Goal: Information Seeking & Learning: Find specific fact

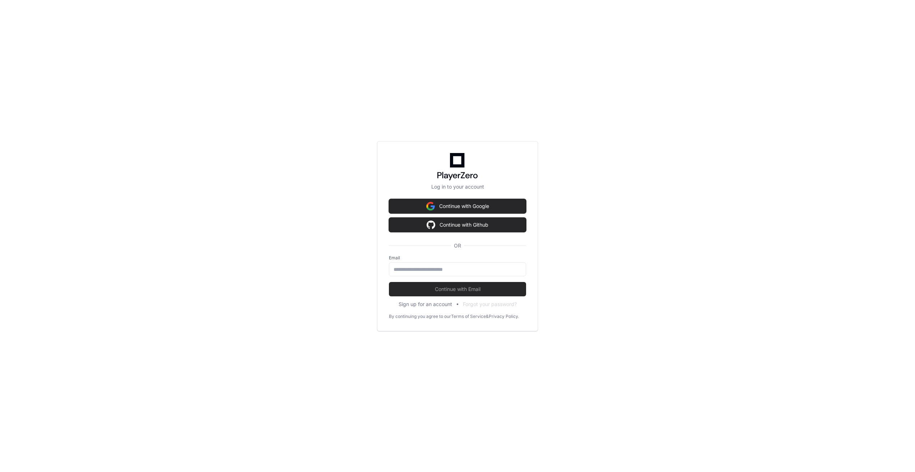
click at [435, 262] on div "Email" at bounding box center [457, 265] width 137 height 21
click at [441, 269] on input "email" at bounding box center [458, 269] width 128 height 7
type input "**********"
click at [446, 293] on button "Continue with Email" at bounding box center [457, 289] width 137 height 14
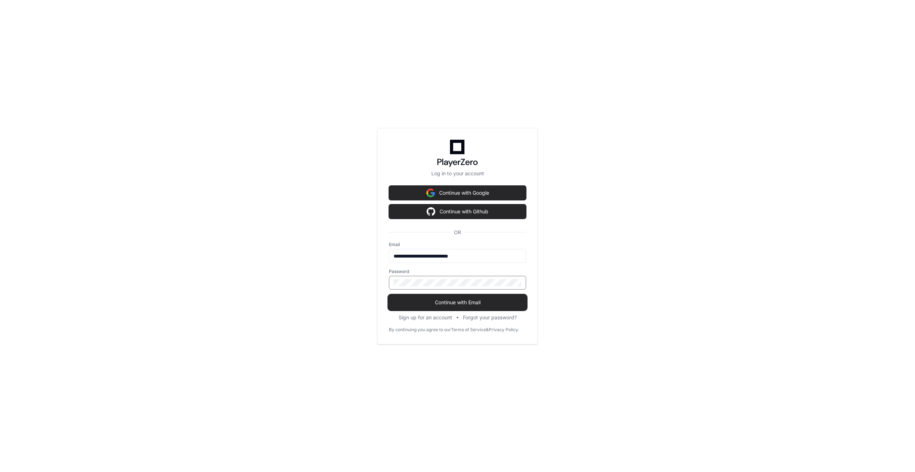
click at [458, 303] on span "Continue with Email" at bounding box center [457, 302] width 137 height 7
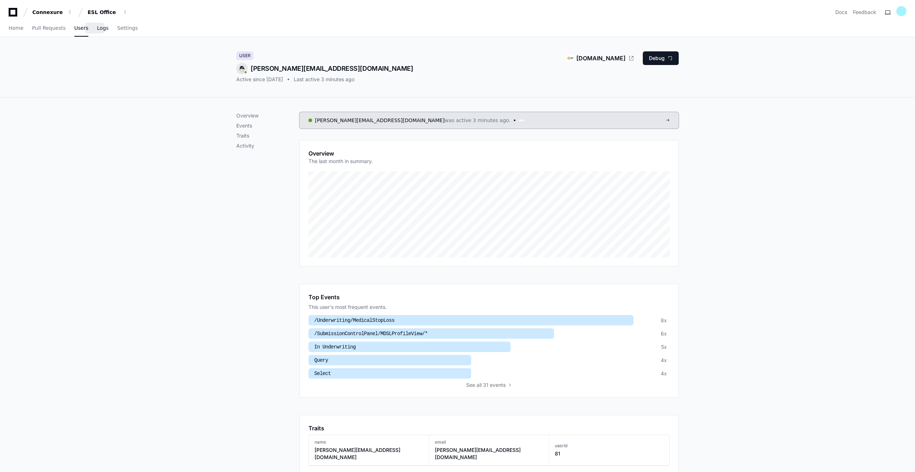
click at [97, 29] on span "Logs" at bounding box center [102, 28] width 11 height 4
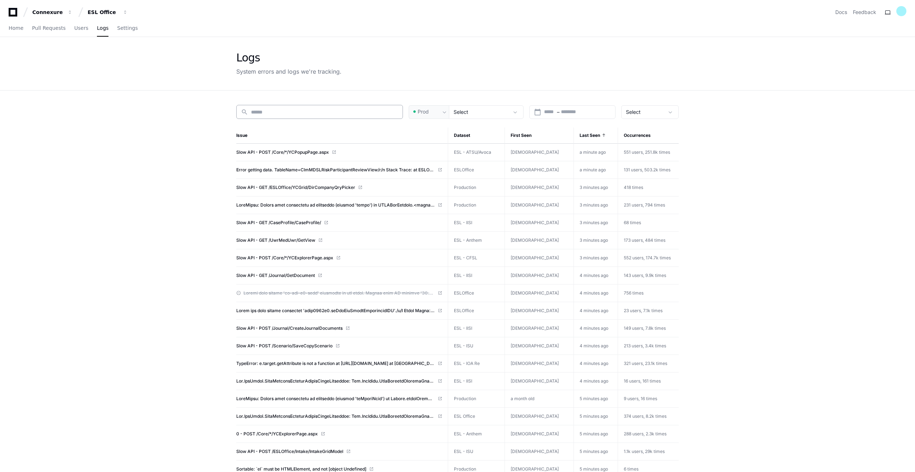
click at [284, 113] on input at bounding box center [324, 111] width 147 height 7
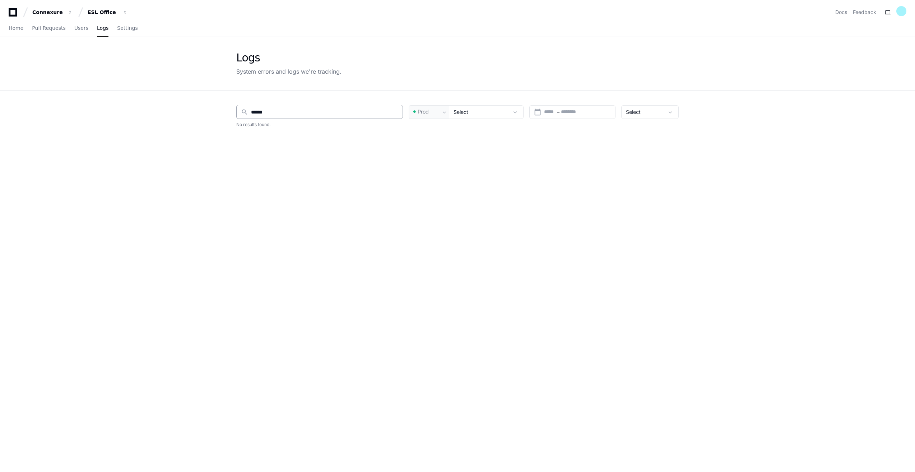
click at [284, 117] on div "search ******" at bounding box center [319, 112] width 167 height 14
click at [282, 107] on div "search ******" at bounding box center [319, 112] width 167 height 14
type input "*"
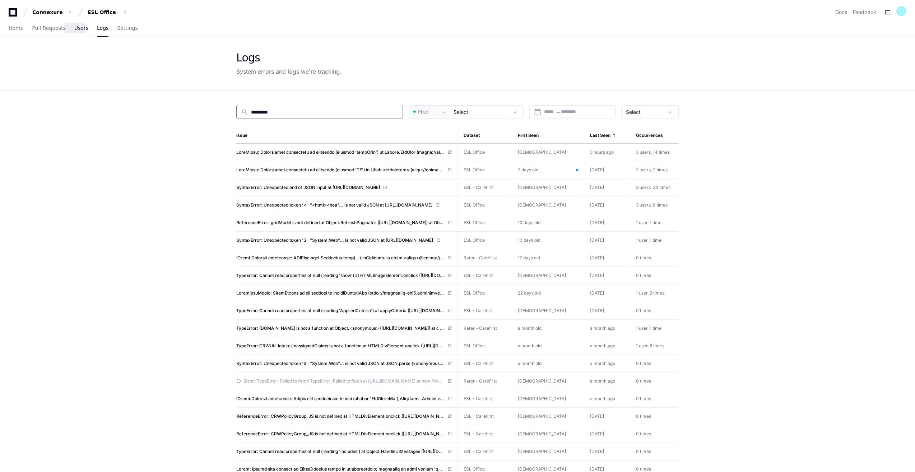
type input "*********"
click at [76, 28] on span "Users" at bounding box center [81, 28] width 14 height 4
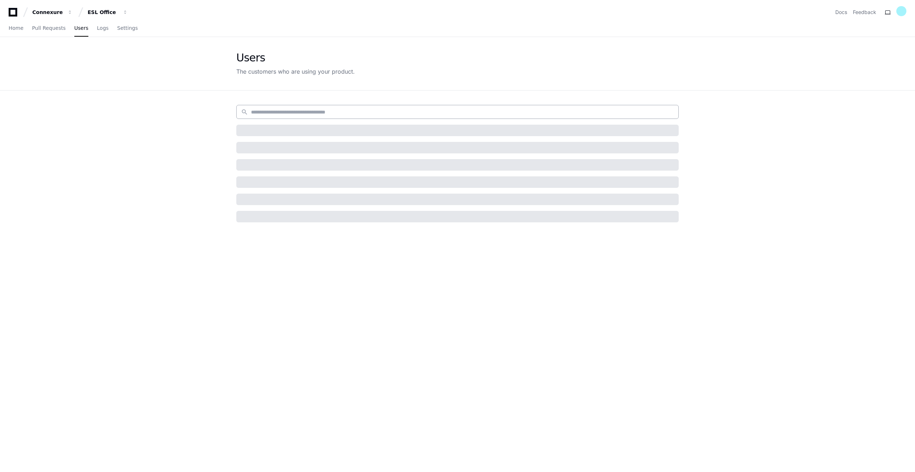
click at [336, 113] on input at bounding box center [462, 111] width 423 height 7
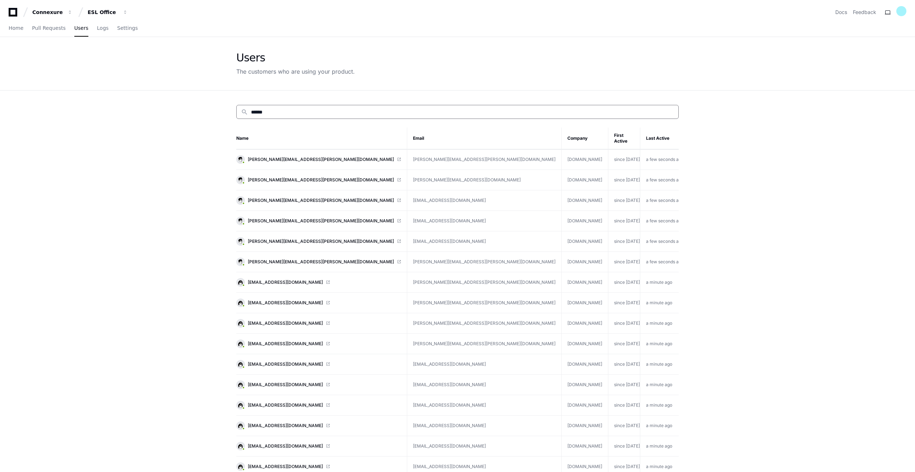
type input "******"
click at [336, 113] on input "******" at bounding box center [462, 111] width 423 height 7
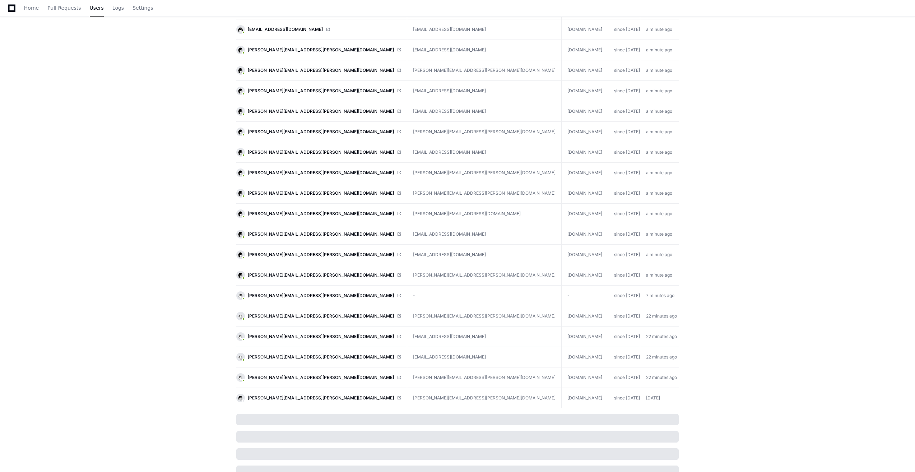
scroll to position [435, 0]
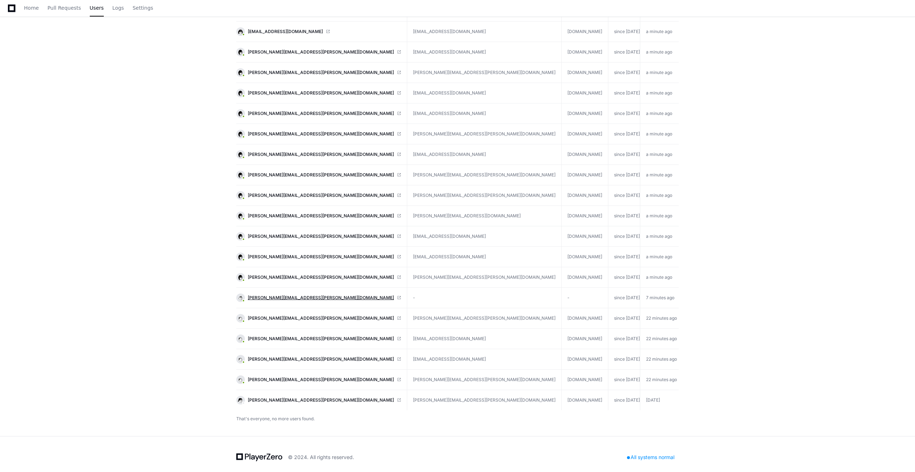
click at [278, 295] on span "[PERSON_NAME][EMAIL_ADDRESS][PERSON_NAME][DOMAIN_NAME]" at bounding box center [321, 298] width 146 height 6
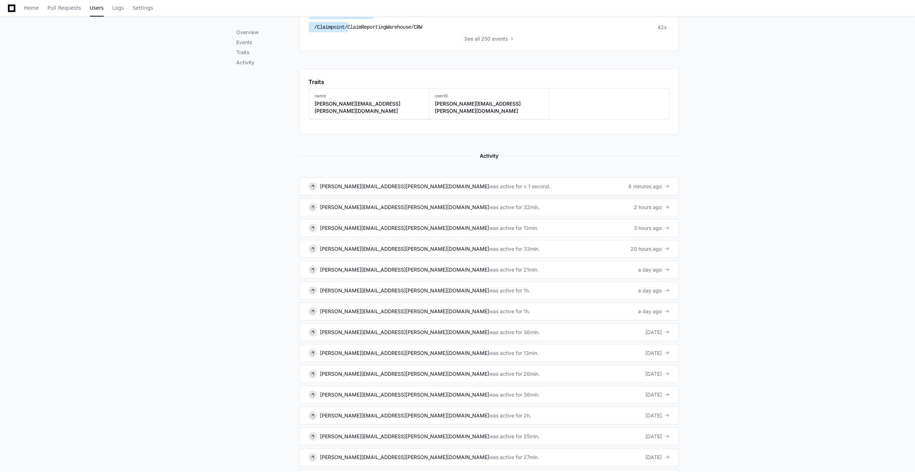
scroll to position [352, 0]
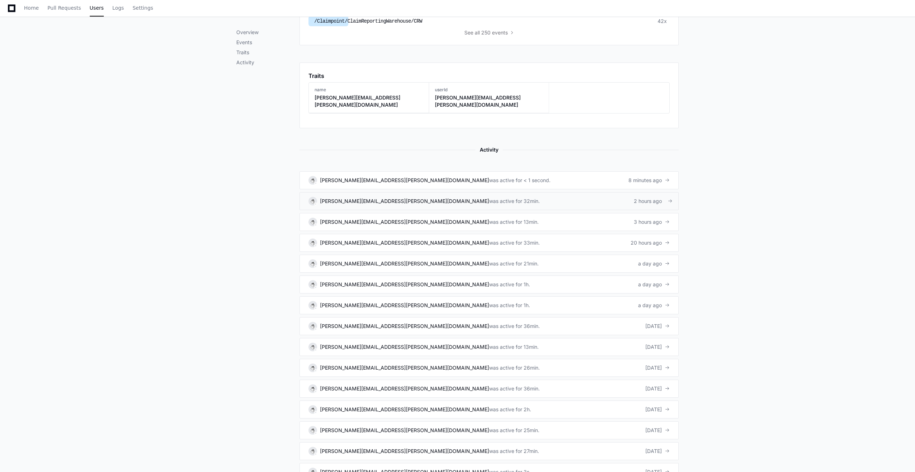
click at [339, 198] on div "[PERSON_NAME][EMAIL_ADDRESS][PERSON_NAME][DOMAIN_NAME]" at bounding box center [404, 201] width 169 height 7
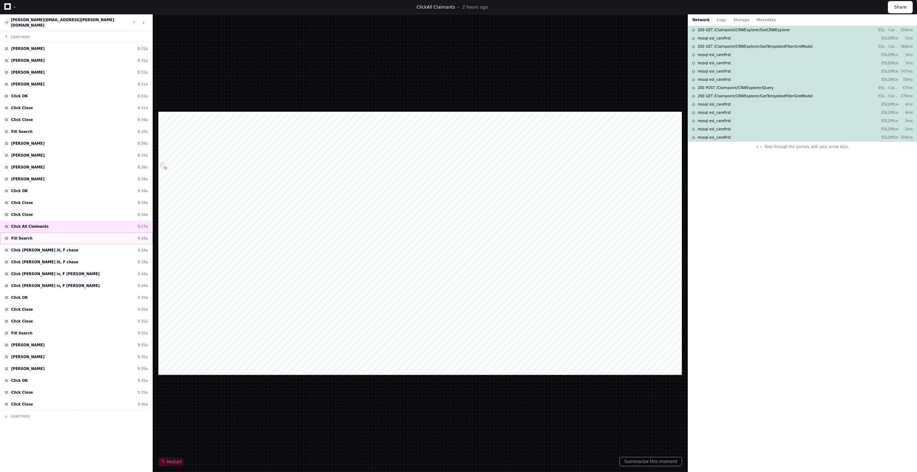
click at [19, 236] on span "Fill Search" at bounding box center [21, 238] width 21 height 5
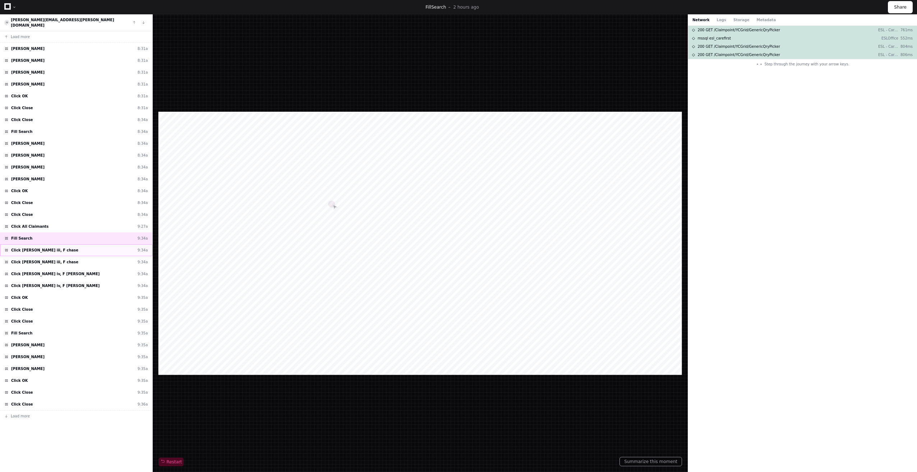
click at [25, 248] on span "Click Hutto iii, F chase" at bounding box center [44, 250] width 67 height 5
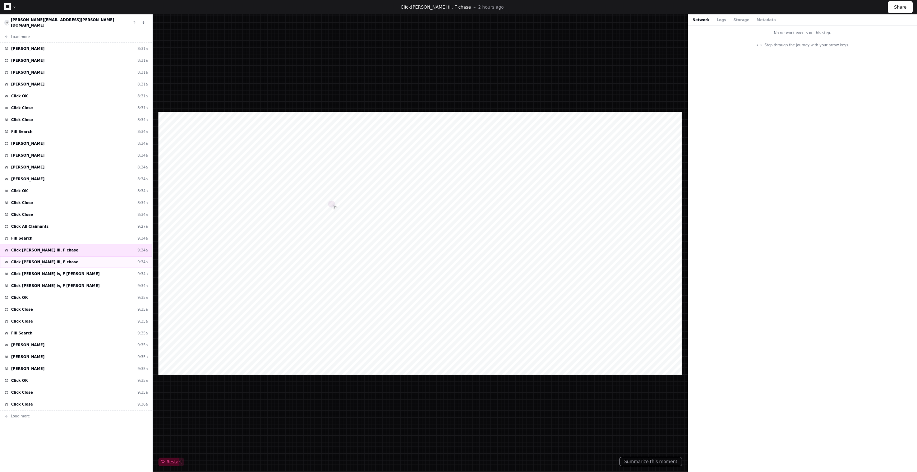
click at [24, 256] on div "Click Hutto iii, F chase 9:34a" at bounding box center [76, 262] width 152 height 12
click at [29, 271] on span "Click Hutto iv, F chase" at bounding box center [55, 273] width 88 height 5
click at [32, 283] on span "Click Hutto iv, F chase" at bounding box center [55, 285] width 88 height 5
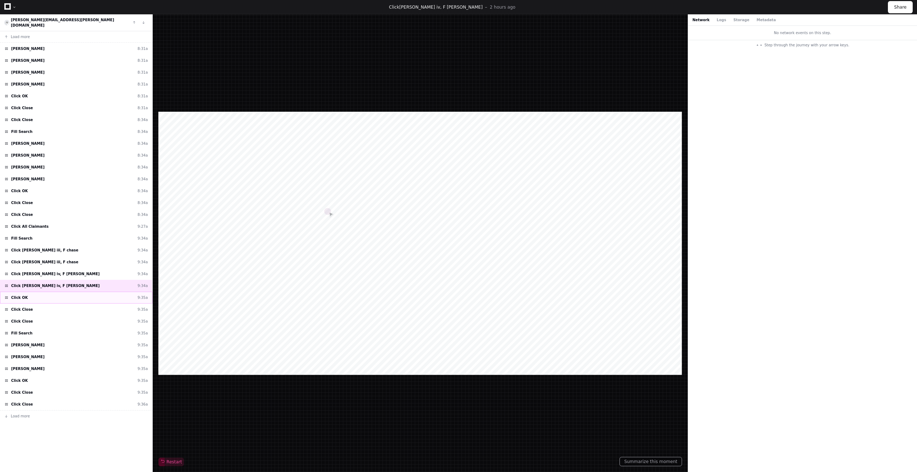
click at [32, 292] on div "Click OK 9:35a" at bounding box center [76, 298] width 152 height 12
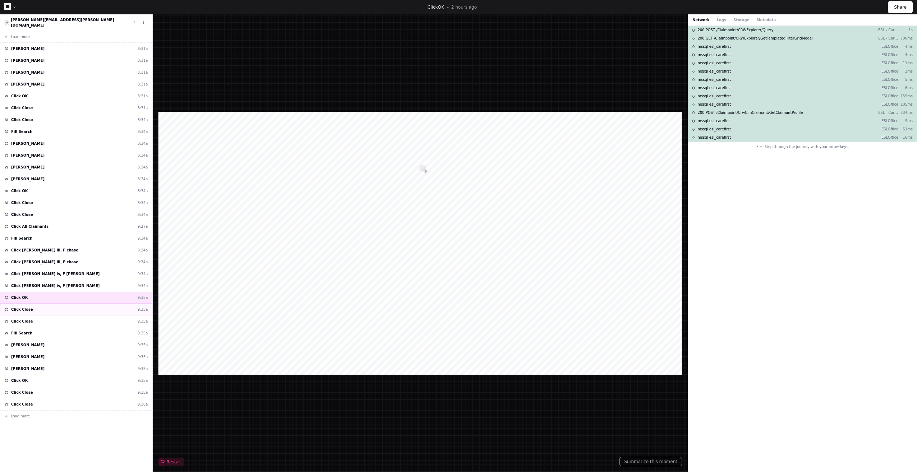
click at [33, 304] on div "Click Close 9:35a" at bounding box center [76, 310] width 152 height 12
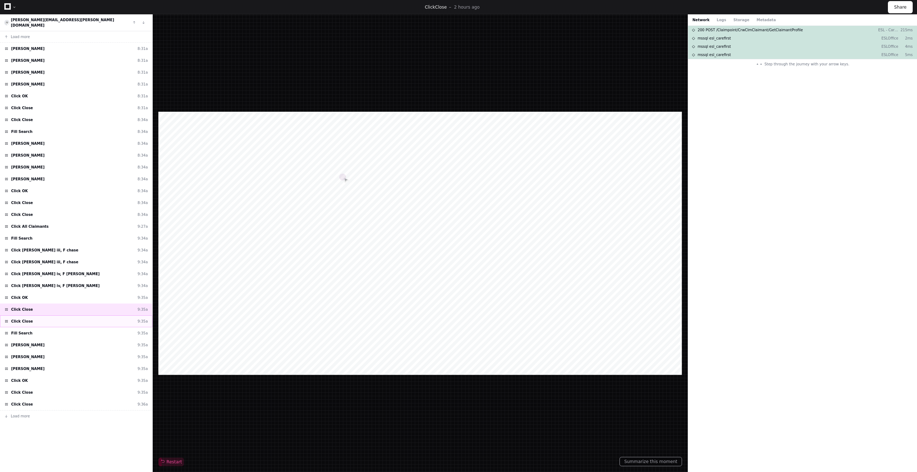
click at [33, 315] on div "Click Close 9:35a" at bounding box center [76, 321] width 152 height 12
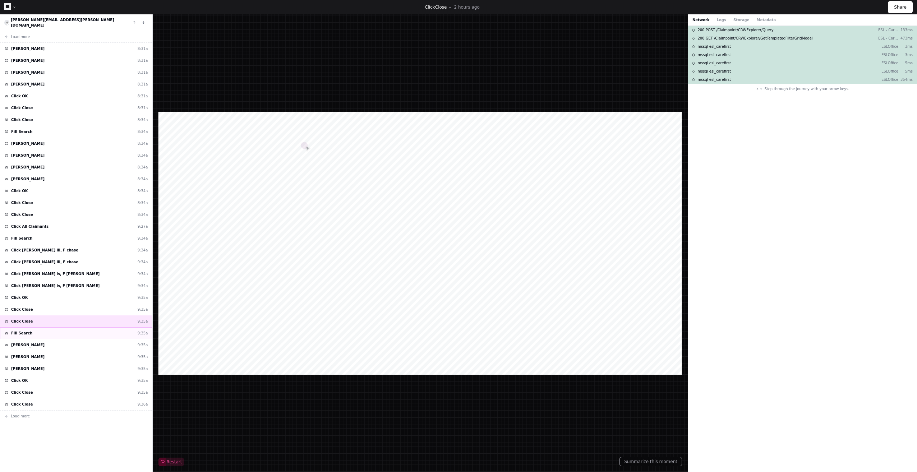
click at [42, 331] on div "Fill Search 9:35a" at bounding box center [76, 333] width 152 height 12
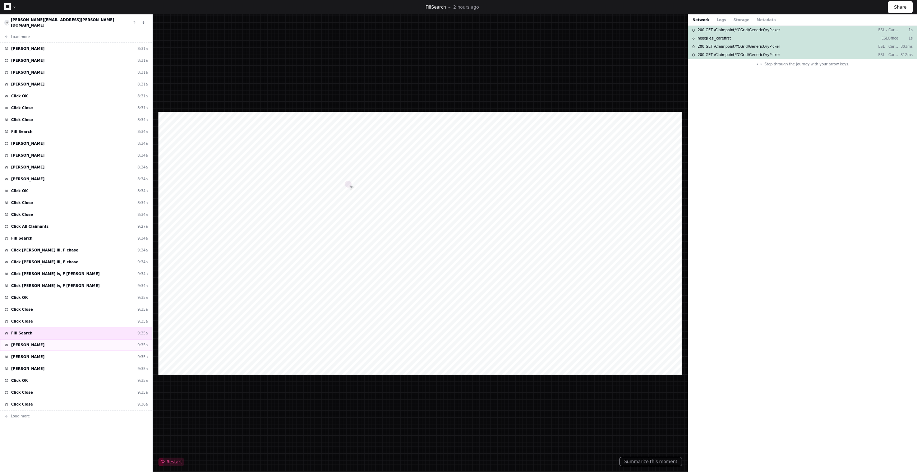
click at [42, 342] on span "Click Huynh, Nghia" at bounding box center [27, 344] width 33 height 5
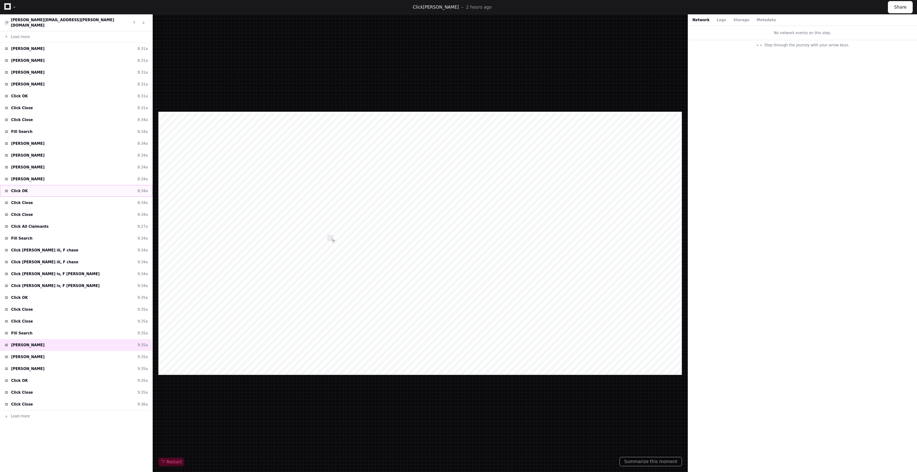
click at [48, 185] on div "Click OK 8:34a" at bounding box center [76, 191] width 152 height 12
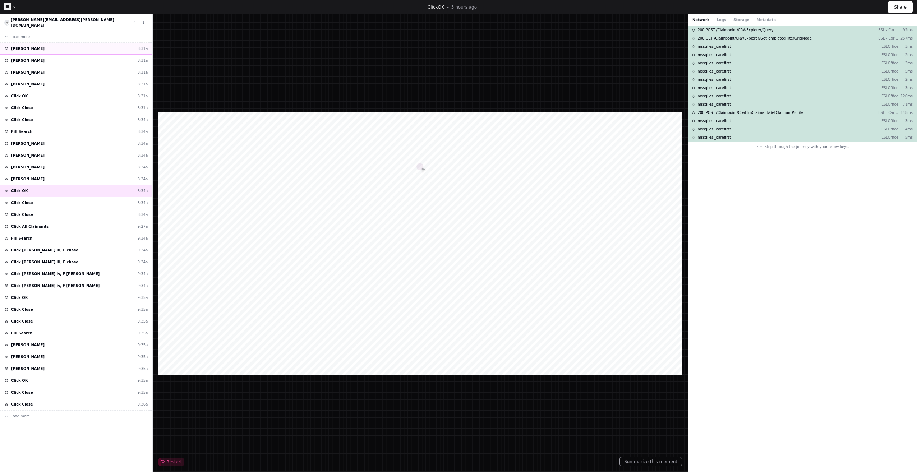
click at [47, 43] on div "Click Hall, Richard 8:31a" at bounding box center [76, 49] width 152 height 12
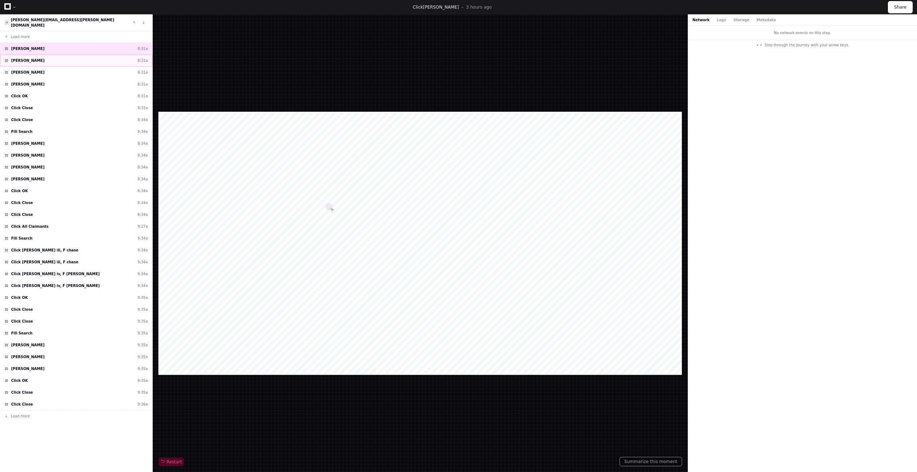
click at [22, 55] on div "Click Hall, Richard 8:31a" at bounding box center [76, 61] width 152 height 12
click at [28, 70] on span "Click Hall, Richard" at bounding box center [27, 72] width 33 height 5
click at [29, 82] on span "Click Hall, Richard" at bounding box center [27, 84] width 33 height 5
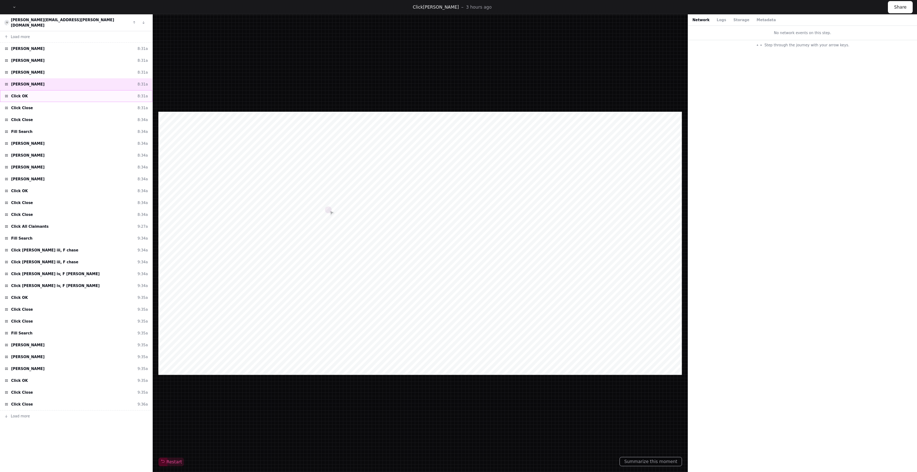
click at [30, 91] on div "Click OK 8:31a" at bounding box center [76, 96] width 152 height 12
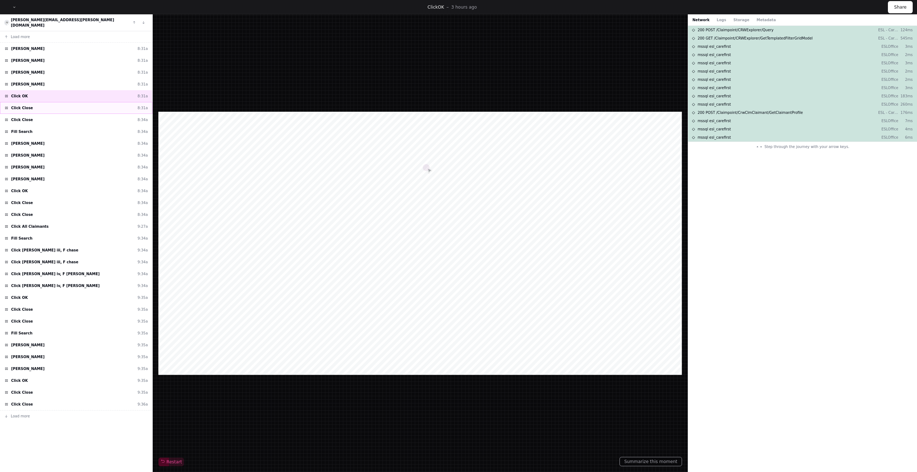
click at [33, 105] on div "Click Close 8:31a" at bounding box center [76, 108] width 152 height 12
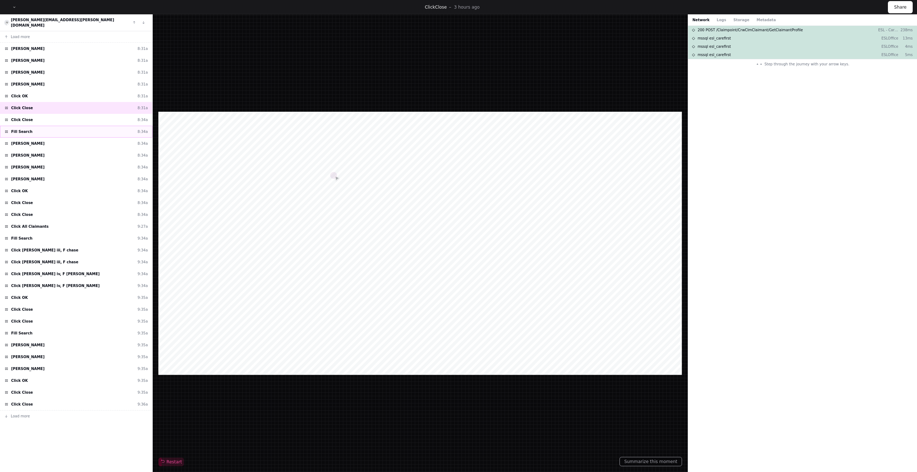
click at [36, 126] on div "Fill Search 8:34a" at bounding box center [76, 132] width 152 height 12
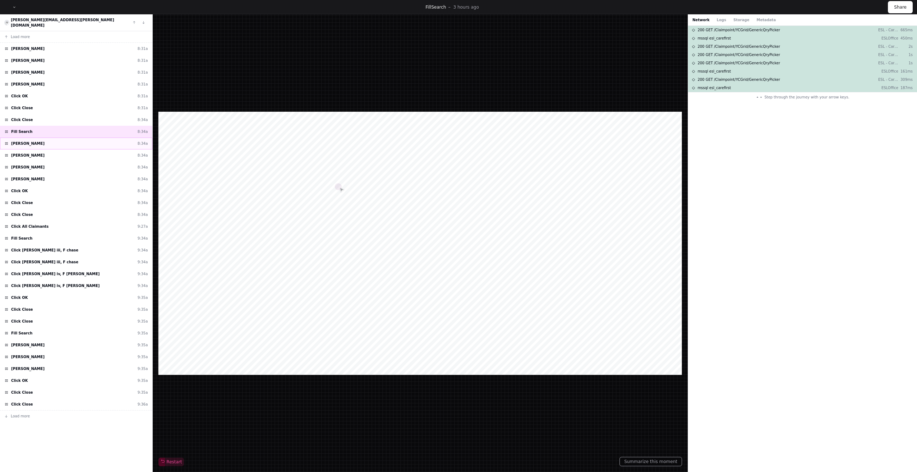
click at [36, 141] on span "Click Herrera, Moises" at bounding box center [27, 143] width 33 height 5
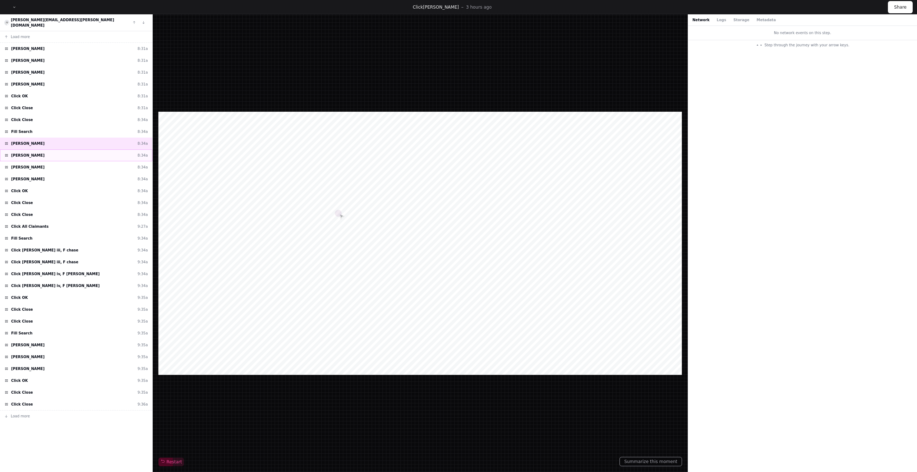
click at [38, 153] on span "Click Herrera, Moises" at bounding box center [27, 155] width 33 height 5
click at [38, 165] on span "Click Herrera, Moises" at bounding box center [27, 167] width 33 height 5
click at [45, 176] on span "Click Herrera, Moises" at bounding box center [27, 178] width 33 height 5
click at [45, 185] on div "Click OK 8:34a" at bounding box center [76, 191] width 152 height 12
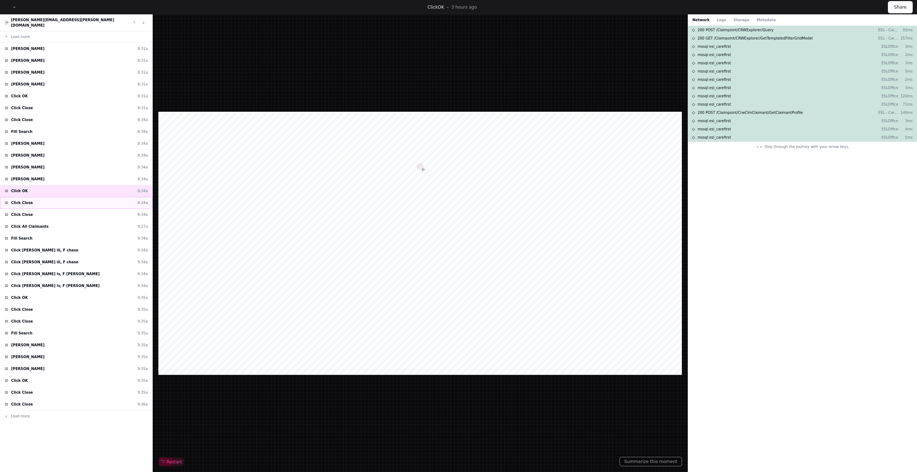
click at [40, 197] on div "Click Close 8:34a" at bounding box center [76, 203] width 152 height 12
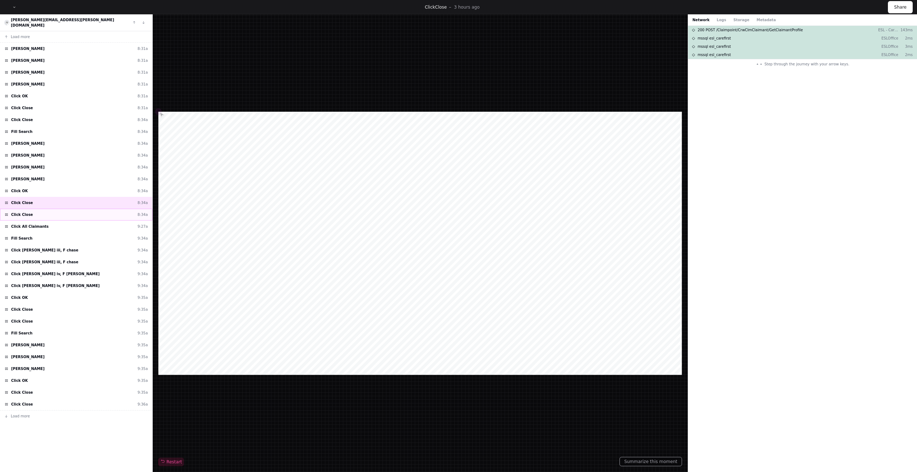
click at [39, 209] on div "Click Close 8:34a" at bounding box center [76, 215] width 152 height 12
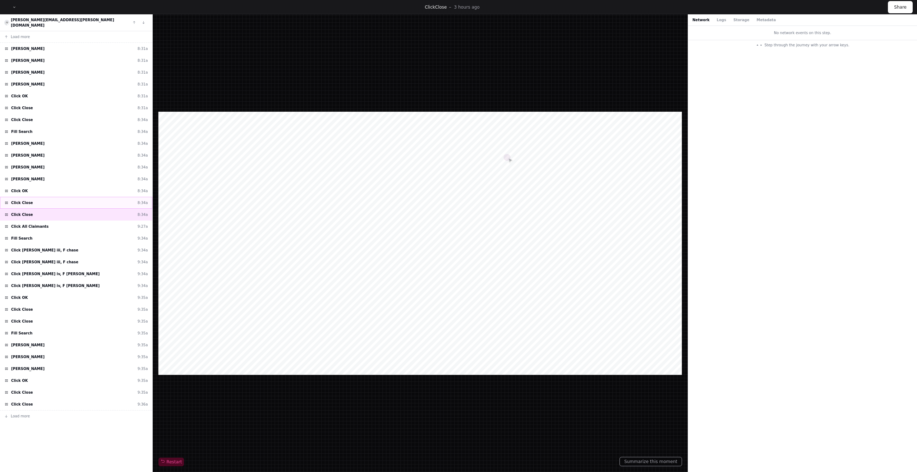
click at [35, 197] on div "Click Close 8:34a" at bounding box center [76, 203] width 152 height 12
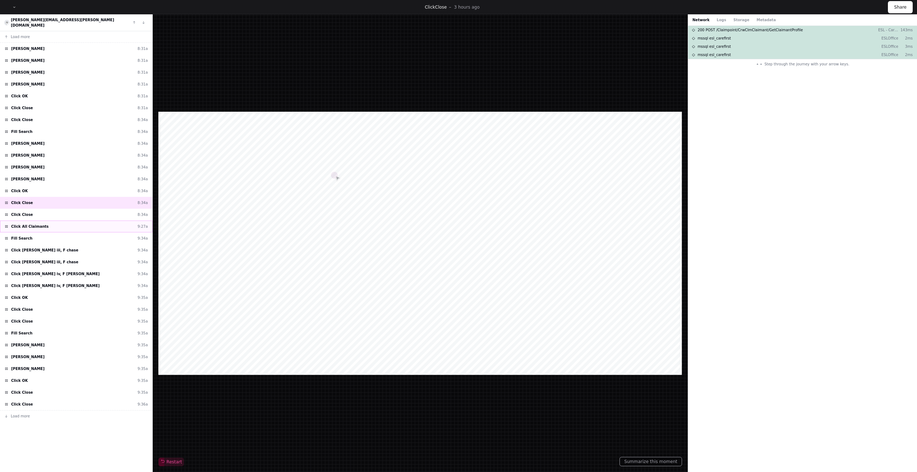
click at [36, 221] on div "Click All Claimants 9:27a" at bounding box center [76, 227] width 152 height 12
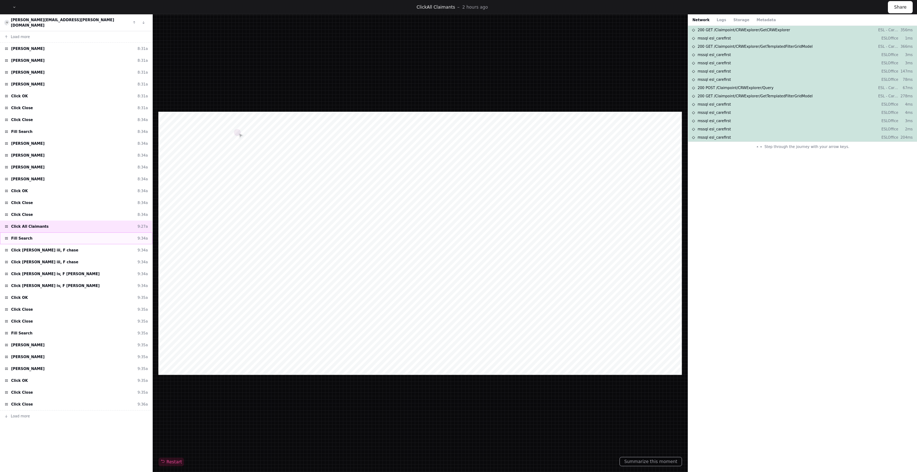
click at [36, 232] on div "Fill Search 9:34a" at bounding box center [76, 238] width 152 height 12
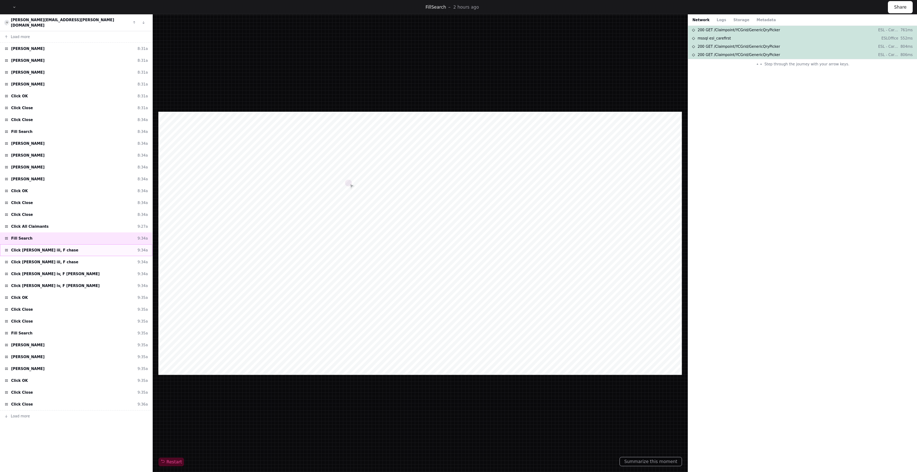
click at [36, 248] on span "Click Hutto iii, F chase" at bounding box center [44, 250] width 67 height 5
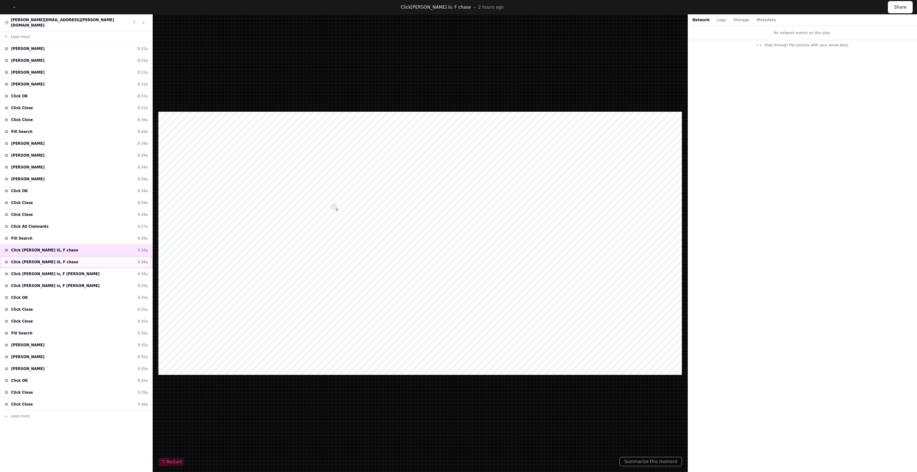
click at [35, 262] on div "Click Hutto iii, F chase 9:34a" at bounding box center [76, 262] width 152 height 12
click at [35, 271] on span "Click Hutto iv, F chase" at bounding box center [55, 273] width 88 height 5
click at [36, 283] on span "Click Hutto iv, F chase" at bounding box center [55, 285] width 88 height 5
click at [43, 297] on div "Click OK 9:35a" at bounding box center [76, 298] width 152 height 12
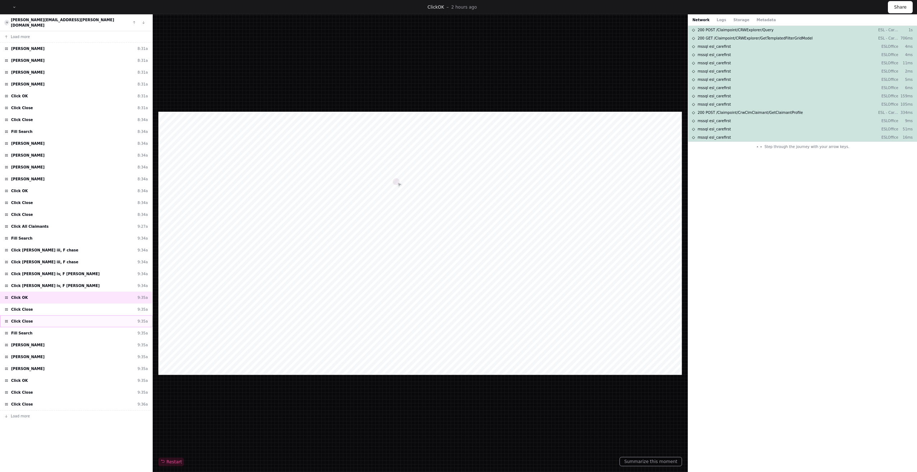
click at [41, 315] on div "Click Close 9:35a" at bounding box center [76, 321] width 152 height 12
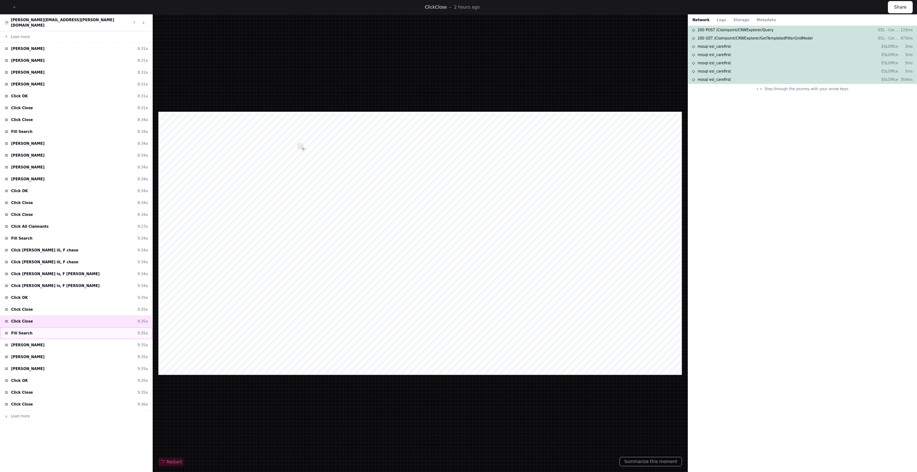
click at [42, 329] on div "Fill Search 9:35a" at bounding box center [76, 333] width 152 height 12
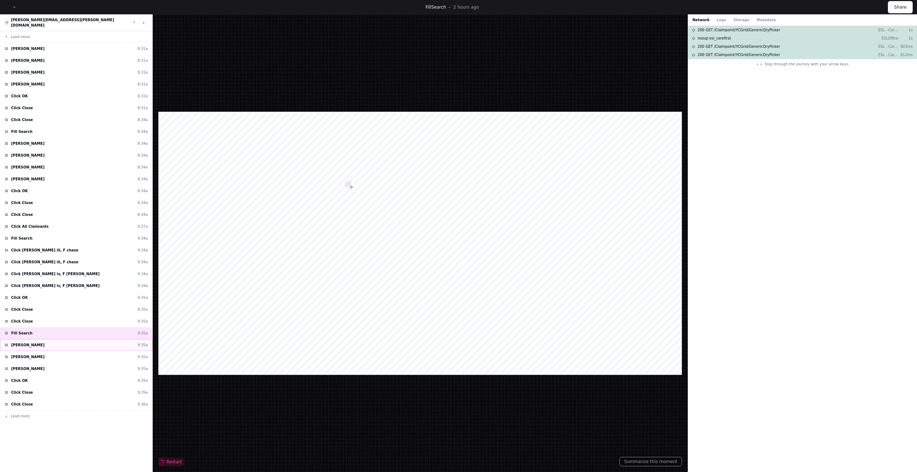
click at [43, 339] on div "Click Huynh, Nghia 9:35a" at bounding box center [76, 345] width 152 height 12
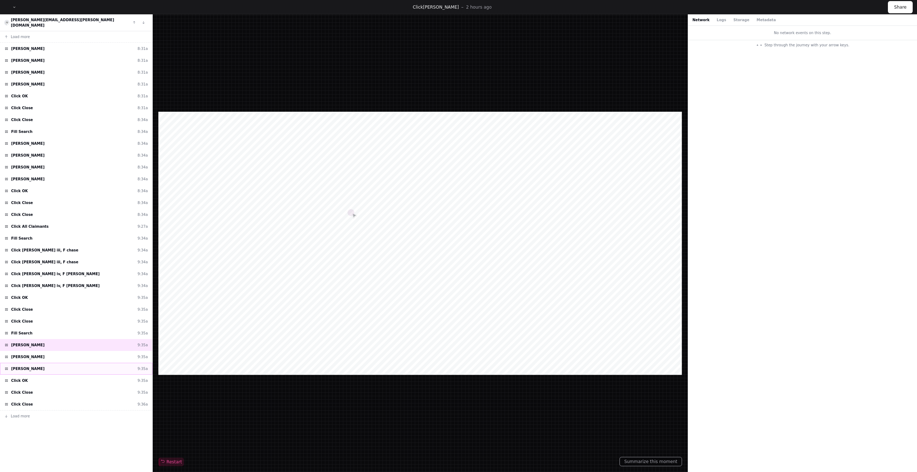
click at [44, 363] on div "Click Huynh, Nghia 9:35a" at bounding box center [76, 369] width 152 height 12
click at [41, 387] on div "Click Close 9:35a" at bounding box center [76, 393] width 152 height 12
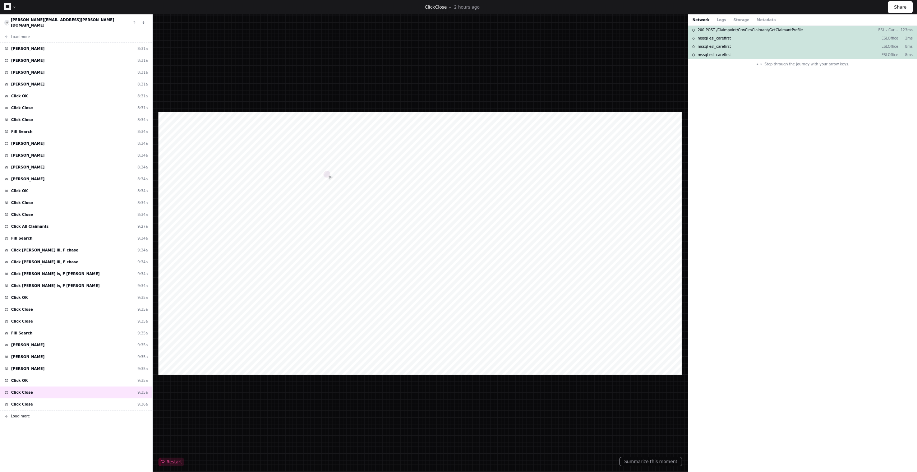
click at [21, 413] on span "Load more" at bounding box center [20, 415] width 19 height 5
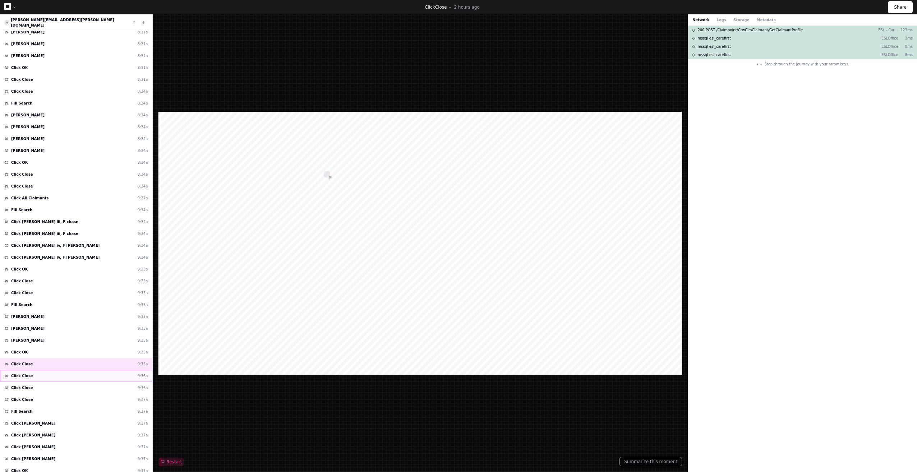
scroll to position [72, 0]
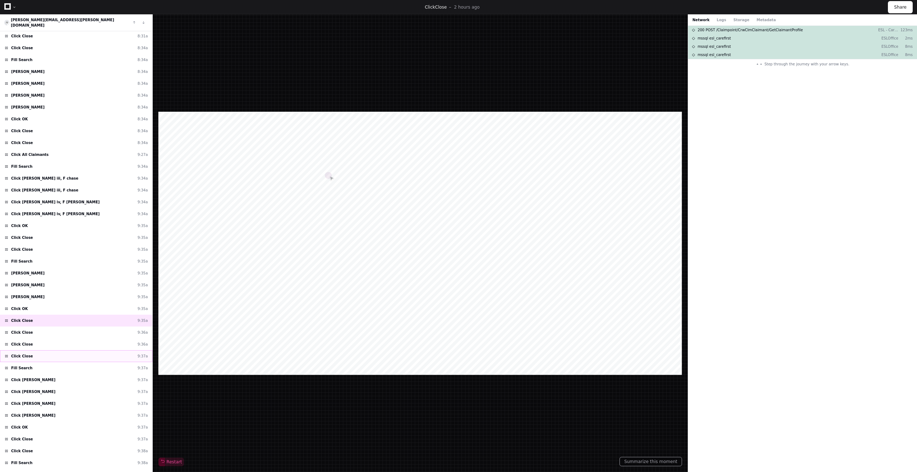
click at [19, 353] on span "Click Close" at bounding box center [22, 355] width 22 height 5
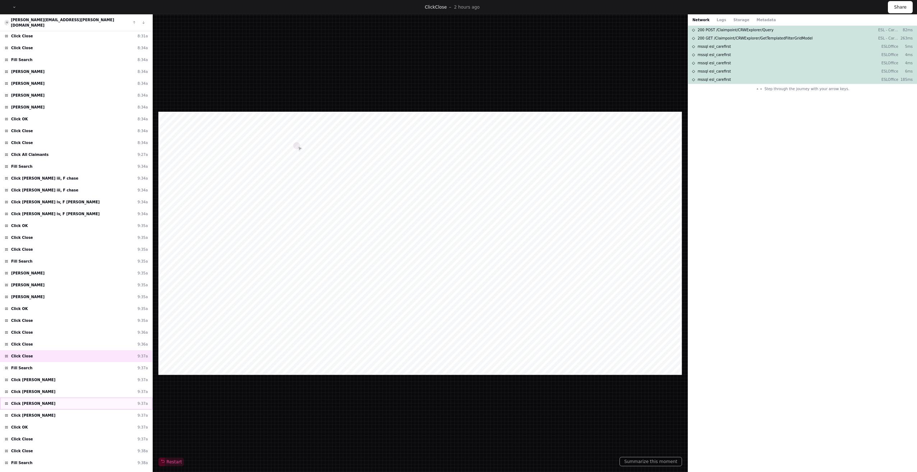
click at [25, 401] on span "Click Isler, Erica" at bounding box center [33, 403] width 44 height 5
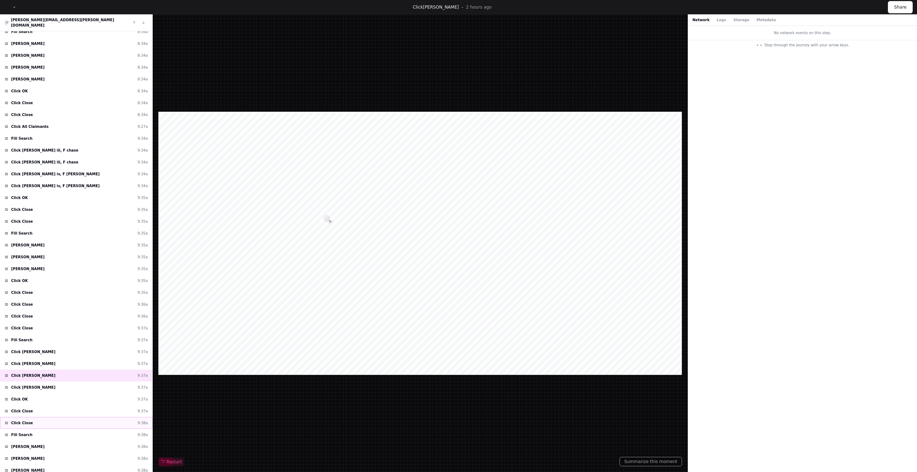
scroll to position [122, 0]
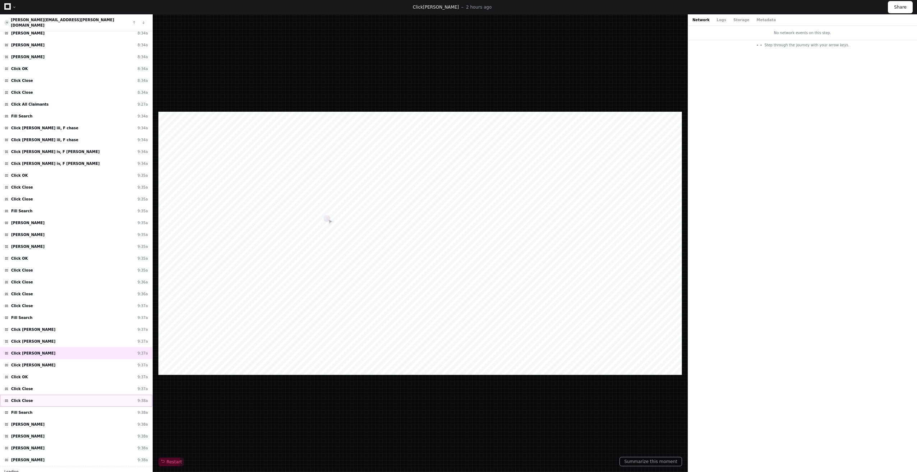
click at [36, 398] on div "Click Close 9:38a" at bounding box center [76, 401] width 152 height 12
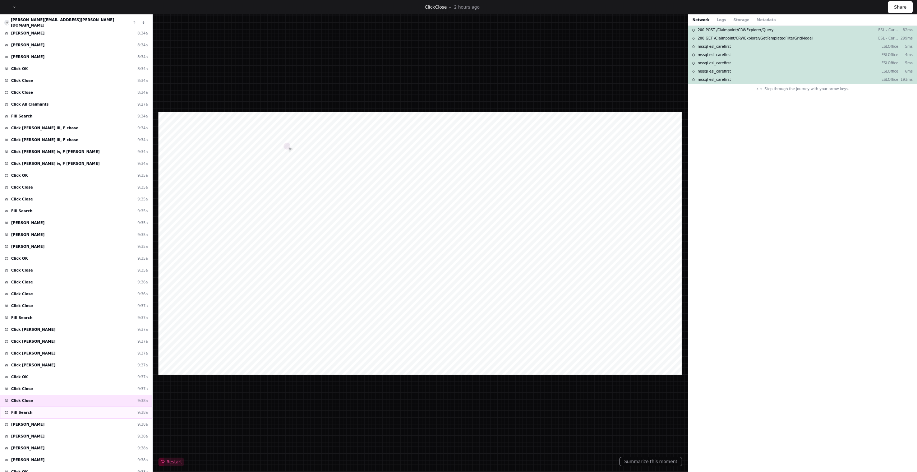
click at [34, 408] on div "Fill Search 9:38a" at bounding box center [76, 413] width 152 height 12
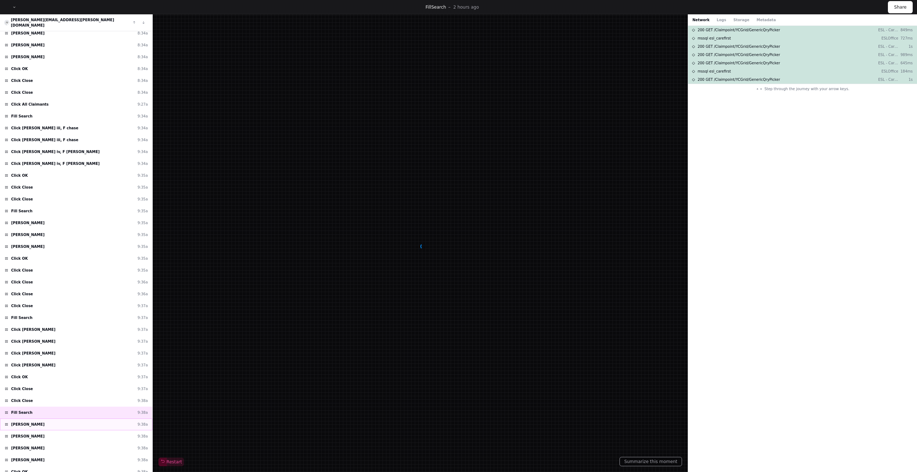
click at [36, 422] on span "Click Jackson, Ronald" at bounding box center [27, 424] width 33 height 5
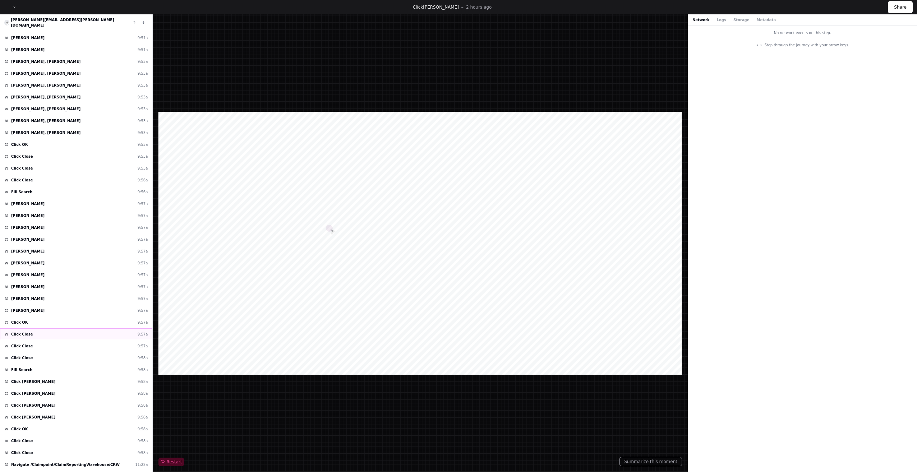
scroll to position [1011, 0]
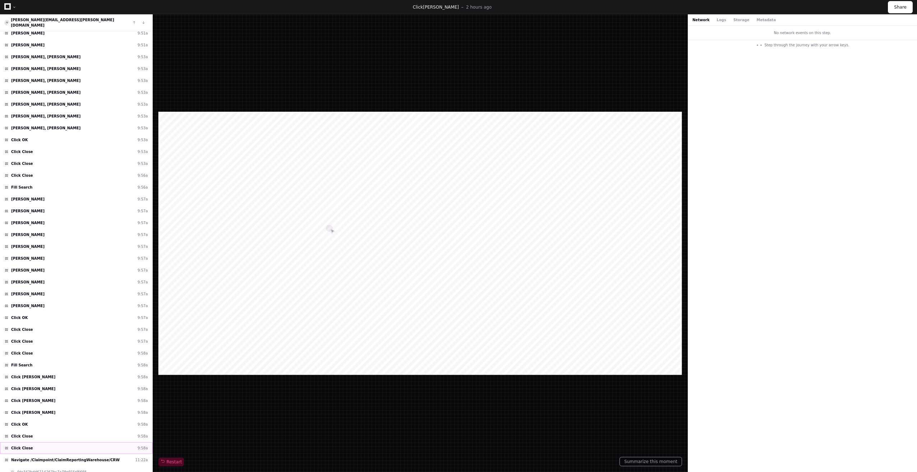
click at [76, 442] on div "Click Close 9:58a" at bounding box center [76, 448] width 152 height 12
click at [76, 457] on span "Navigate /Claimpoint/ClaimReportingWarehouse/CRW" at bounding box center [65, 459] width 108 height 5
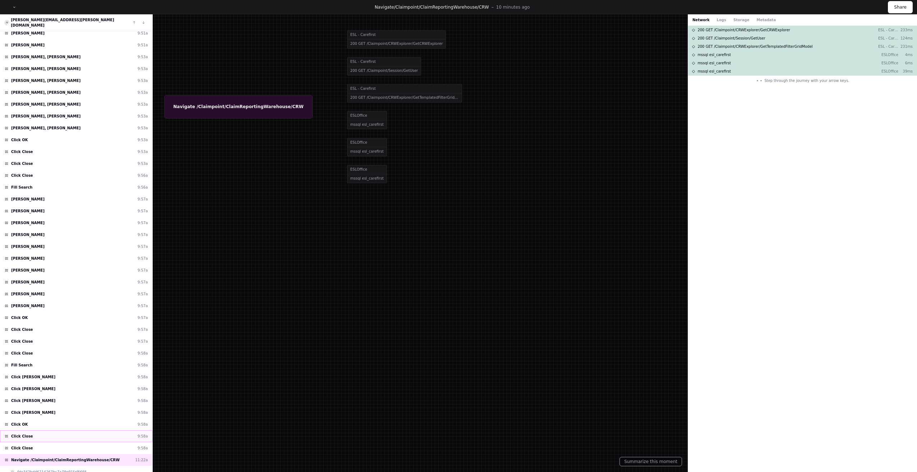
click at [56, 431] on div "Click Close 9:58a" at bounding box center [76, 436] width 152 height 12
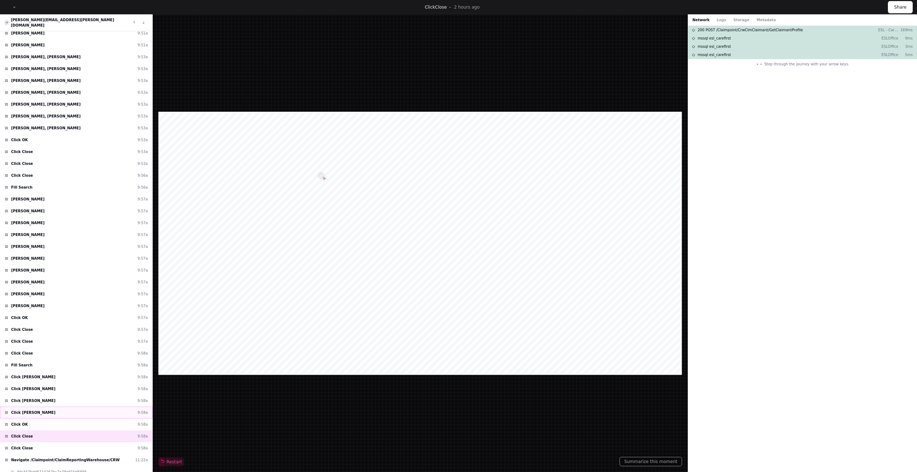
click at [54, 410] on div "Click Jorss, Christophe 9:58a" at bounding box center [76, 413] width 152 height 12
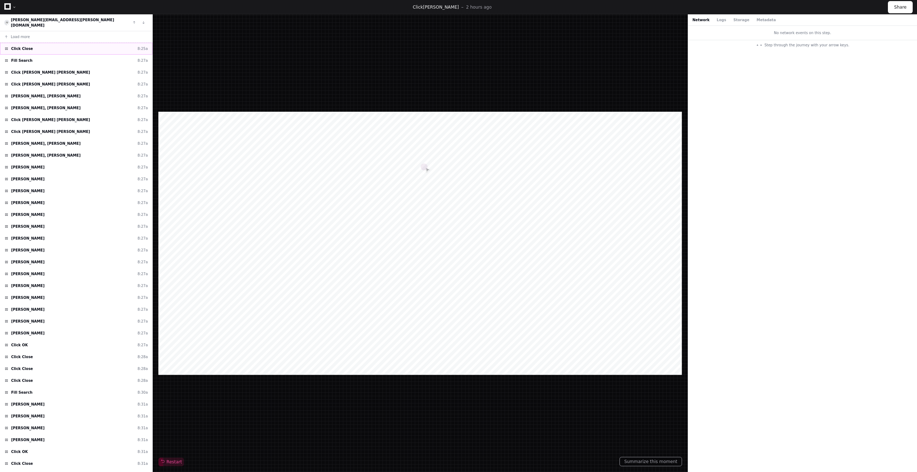
click at [39, 43] on div "Click Close 8:25a" at bounding box center [76, 49] width 152 height 12
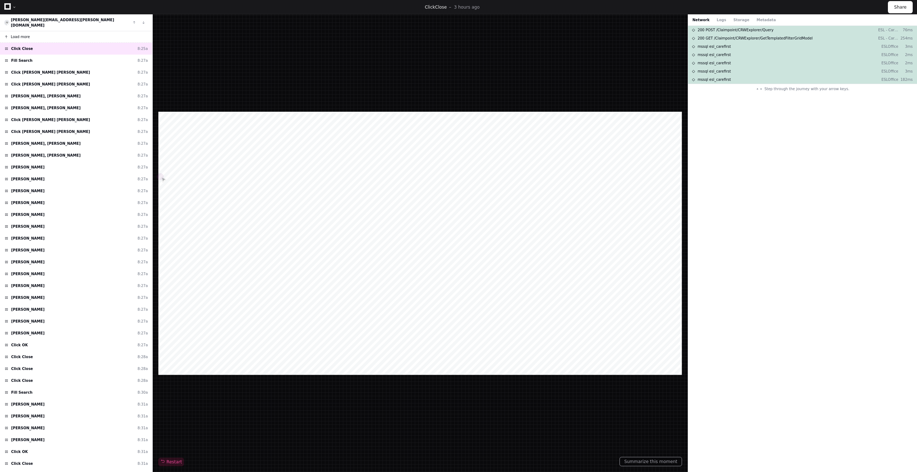
click at [21, 34] on span "Load more" at bounding box center [20, 36] width 19 height 5
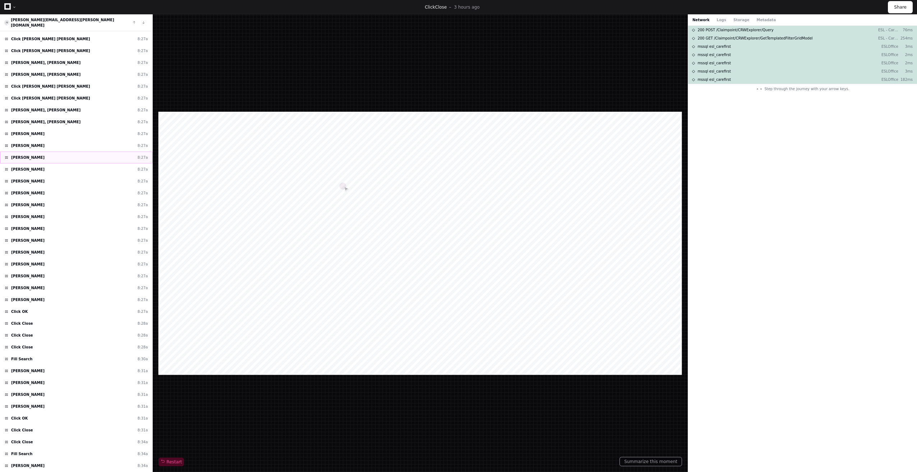
scroll to position [216, 0]
click at [81, 377] on div "Click Hall, Richard 8:31a" at bounding box center [76, 379] width 152 height 12
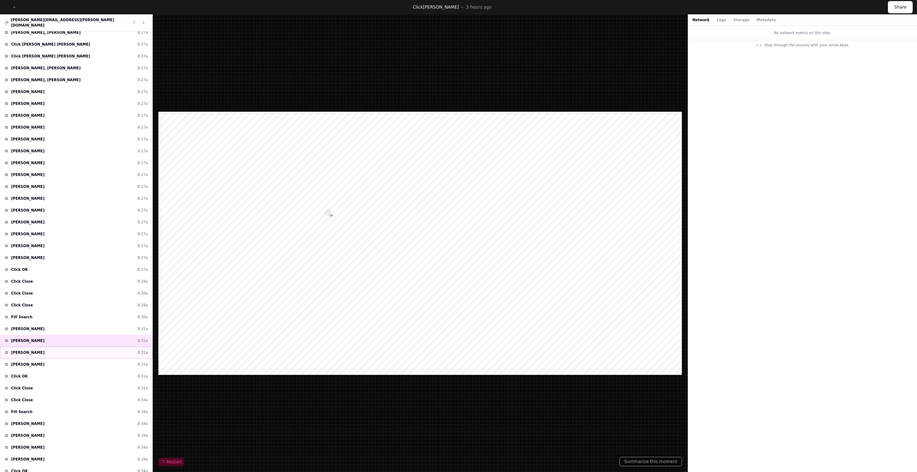
scroll to position [144, 0]
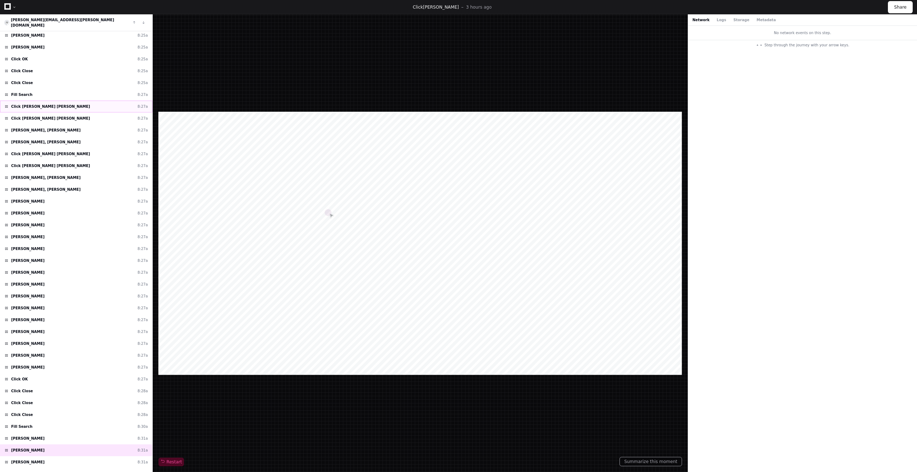
click at [76, 107] on div "Click Gonzalez jimenez, Laura 8:27a" at bounding box center [76, 107] width 152 height 12
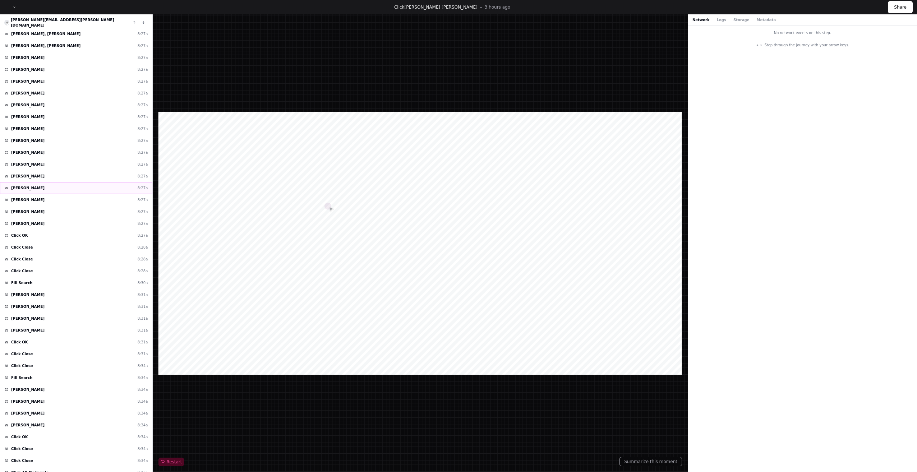
scroll to position [323, 0]
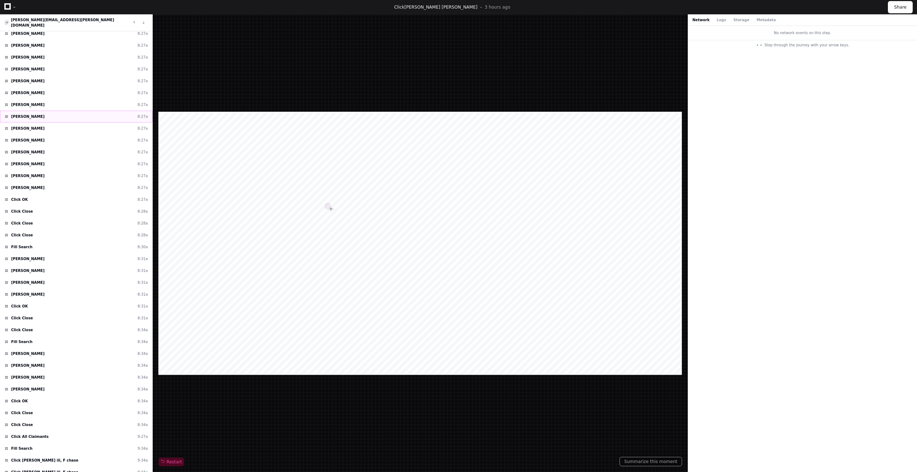
click at [102, 111] on div "Click Gonzalez, Jose 8:27a" at bounding box center [76, 117] width 152 height 12
